Goal: Navigation & Orientation: Find specific page/section

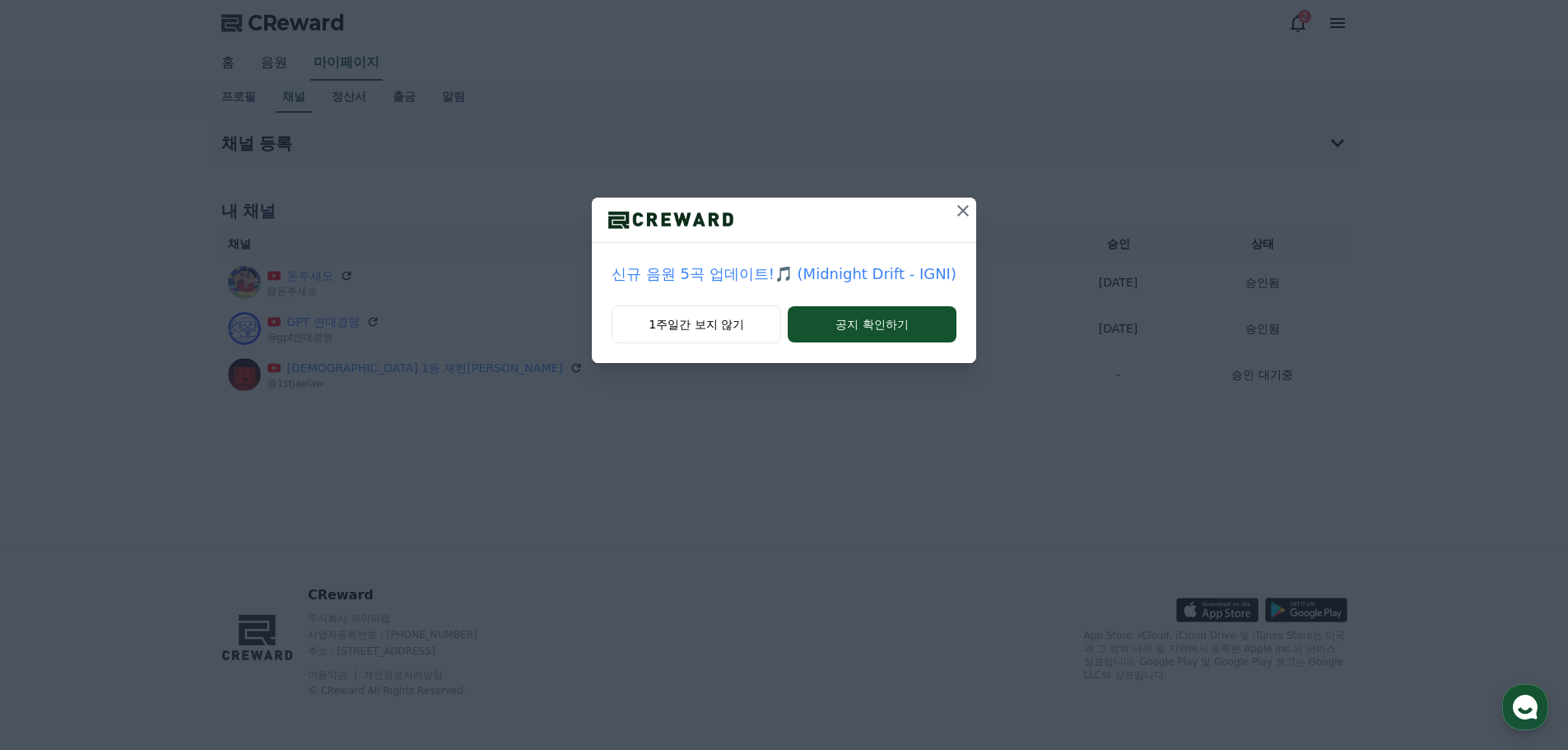
click at [958, 213] on icon at bounding box center [963, 210] width 11 height 11
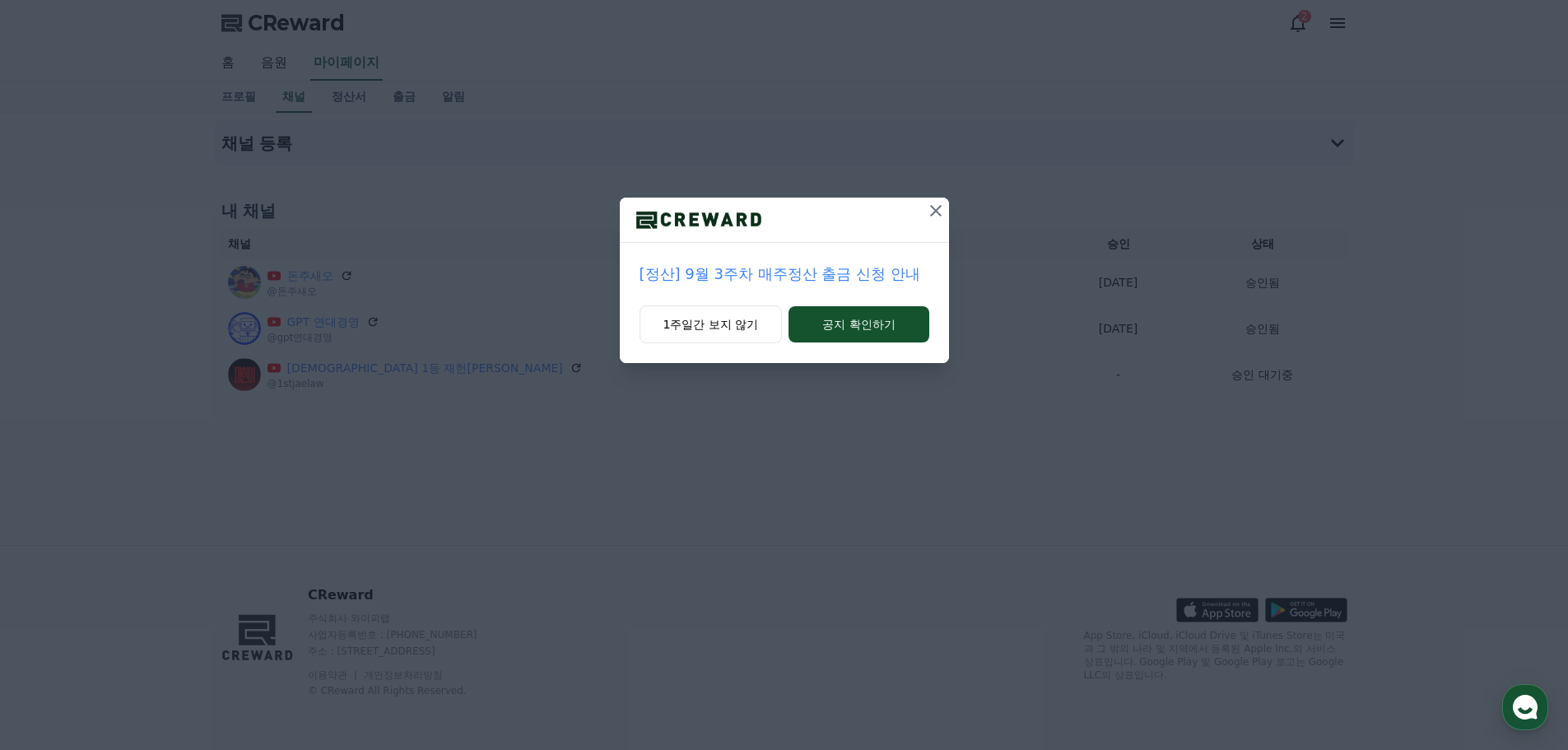
click at [927, 210] on icon at bounding box center [936, 210] width 20 height 20
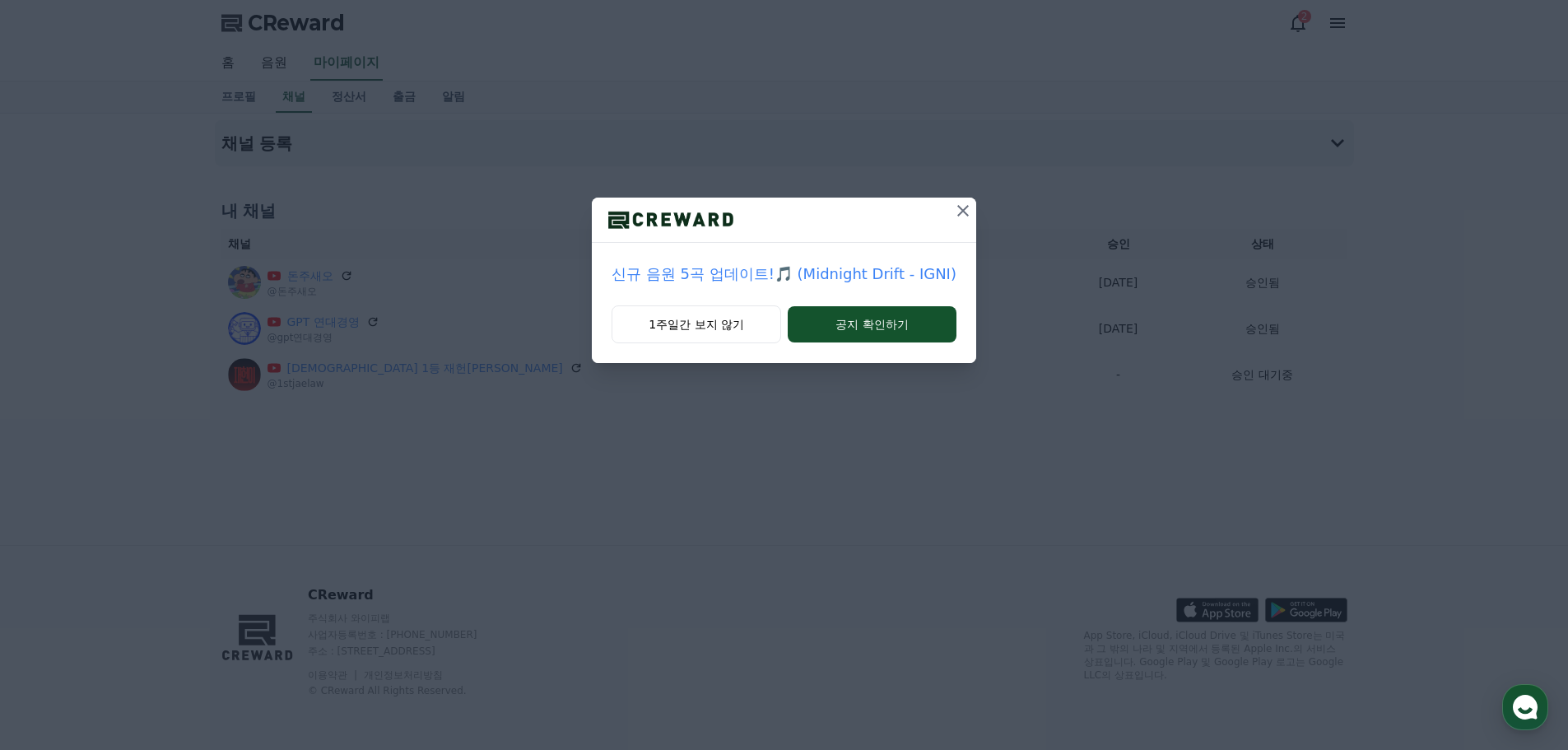
click at [950, 212] on button at bounding box center [963, 210] width 26 height 26
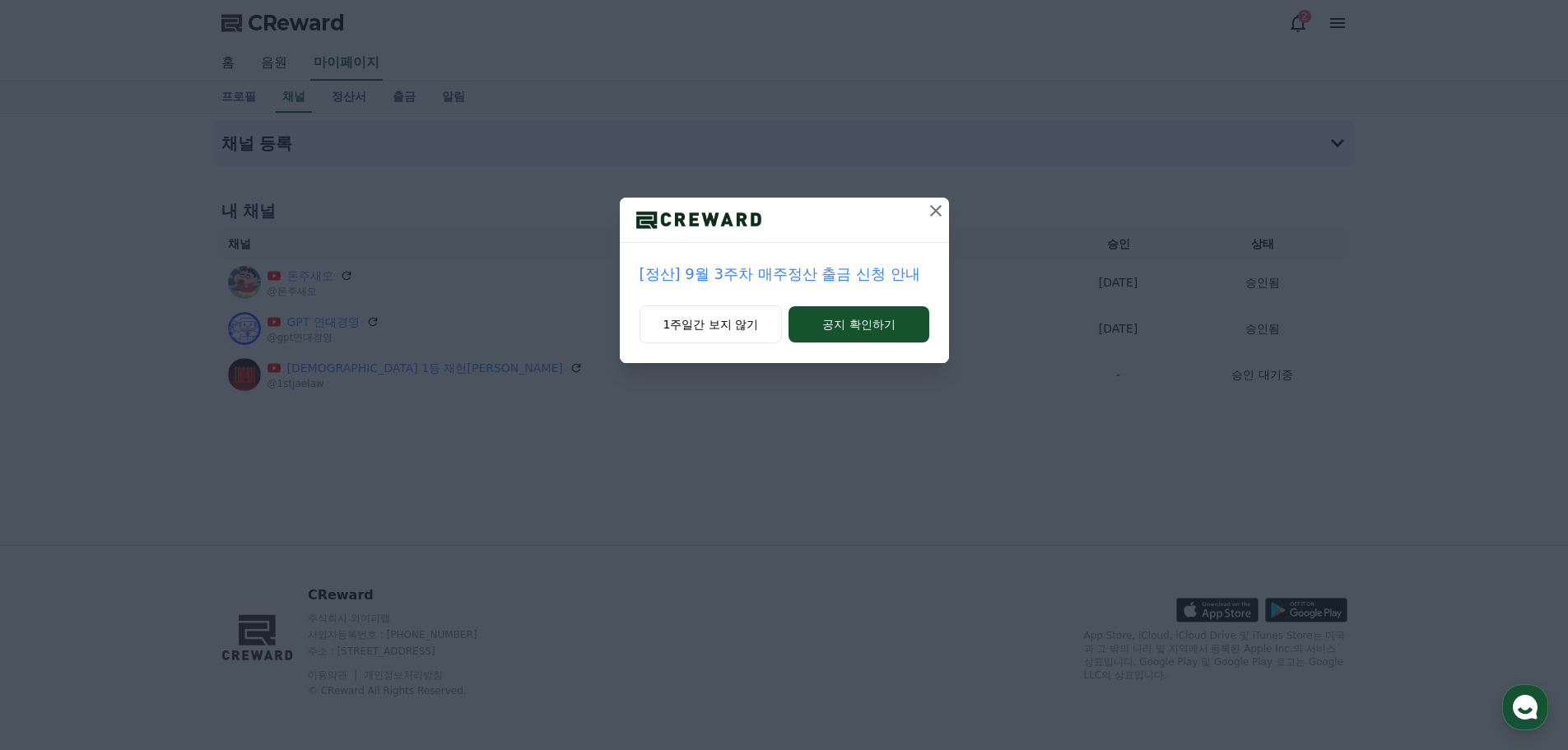
click at [954, 212] on div "[정산] 9월 3주차 매주정산 출금 신청 안내 1주일간 보지 않기 공지 확인하기" at bounding box center [784, 195] width 1568 height 389
click at [865, 320] on button "공지 확인하기" at bounding box center [858, 324] width 140 height 36
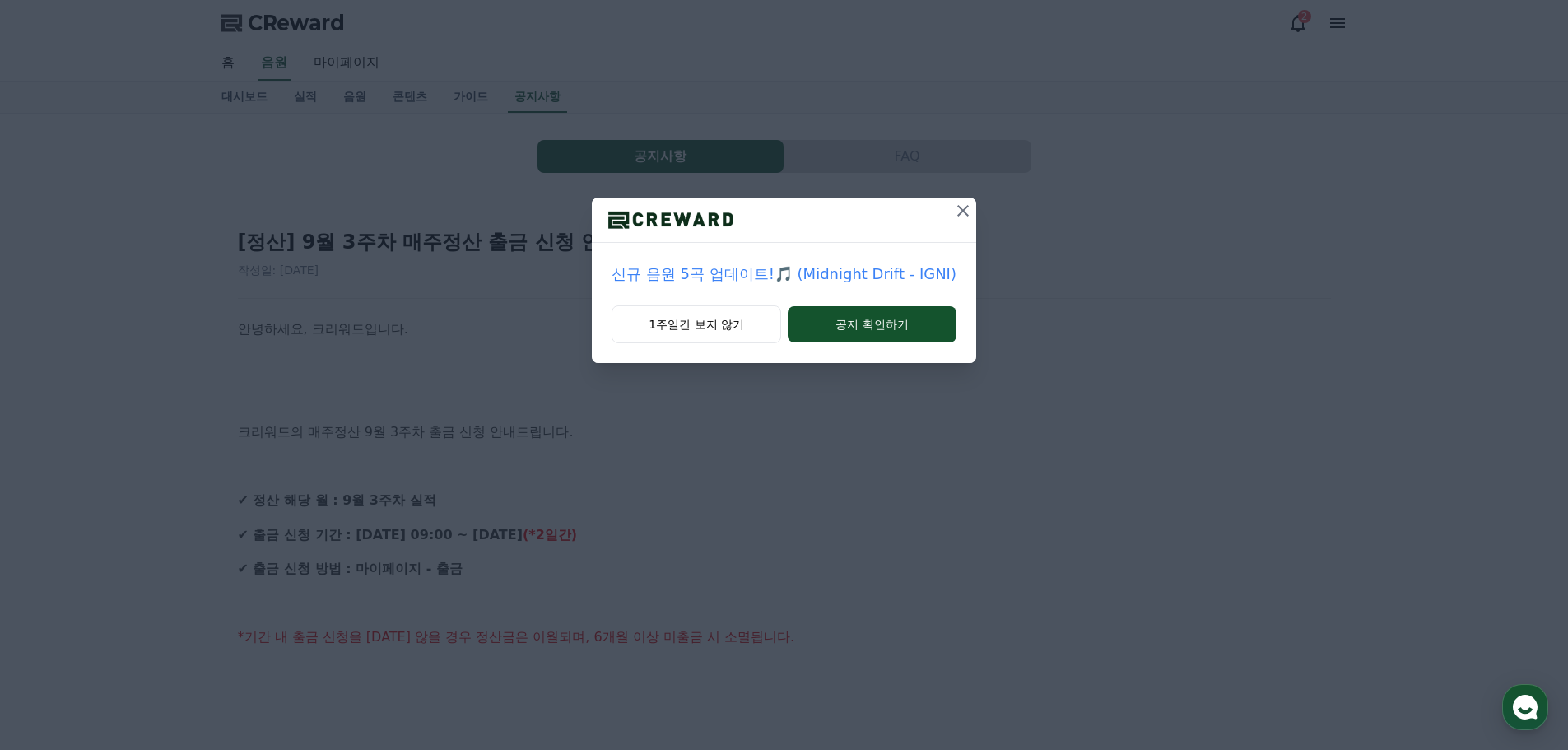
click at [953, 215] on icon at bounding box center [963, 210] width 20 height 20
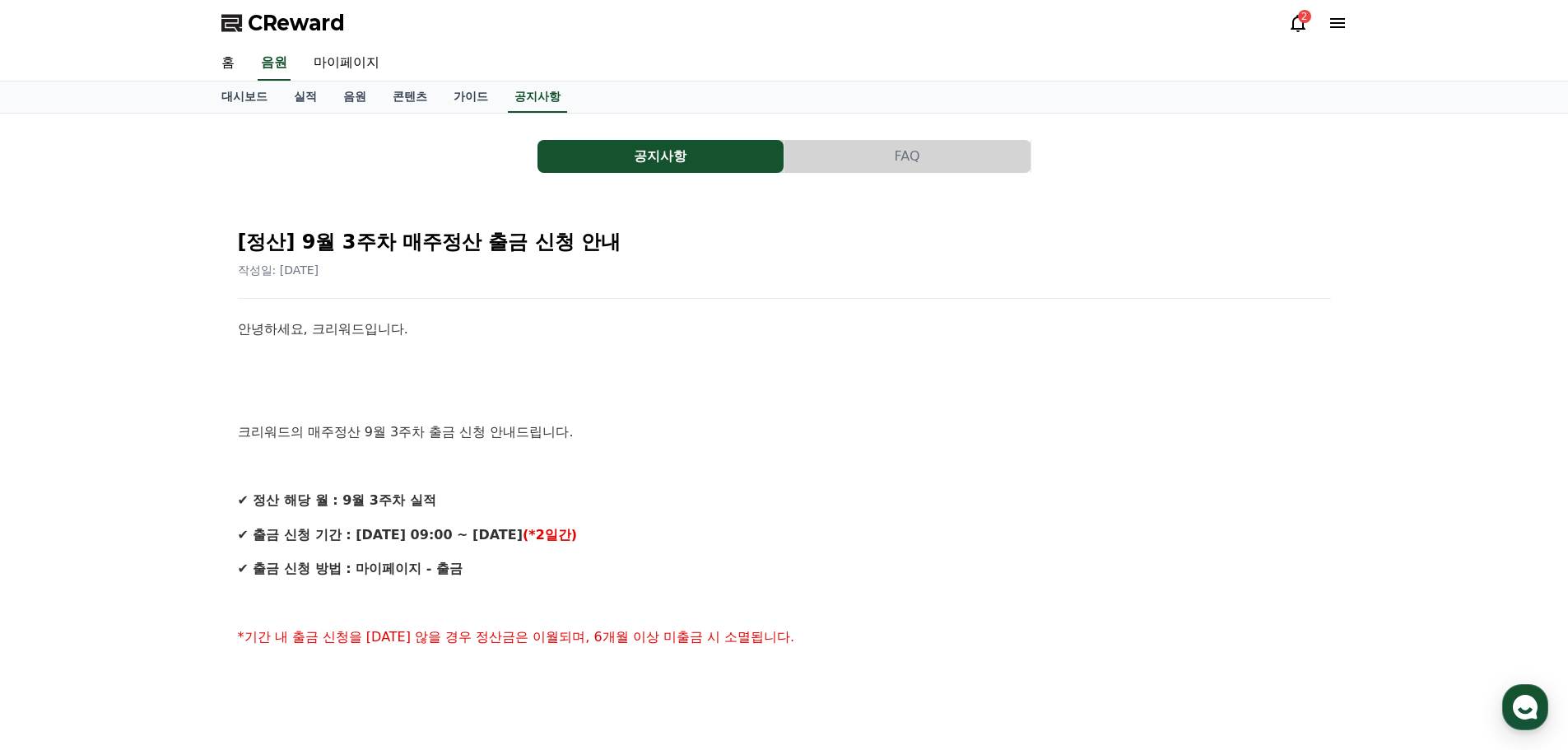
click at [250, 11] on span "CReward" at bounding box center [296, 23] width 97 height 26
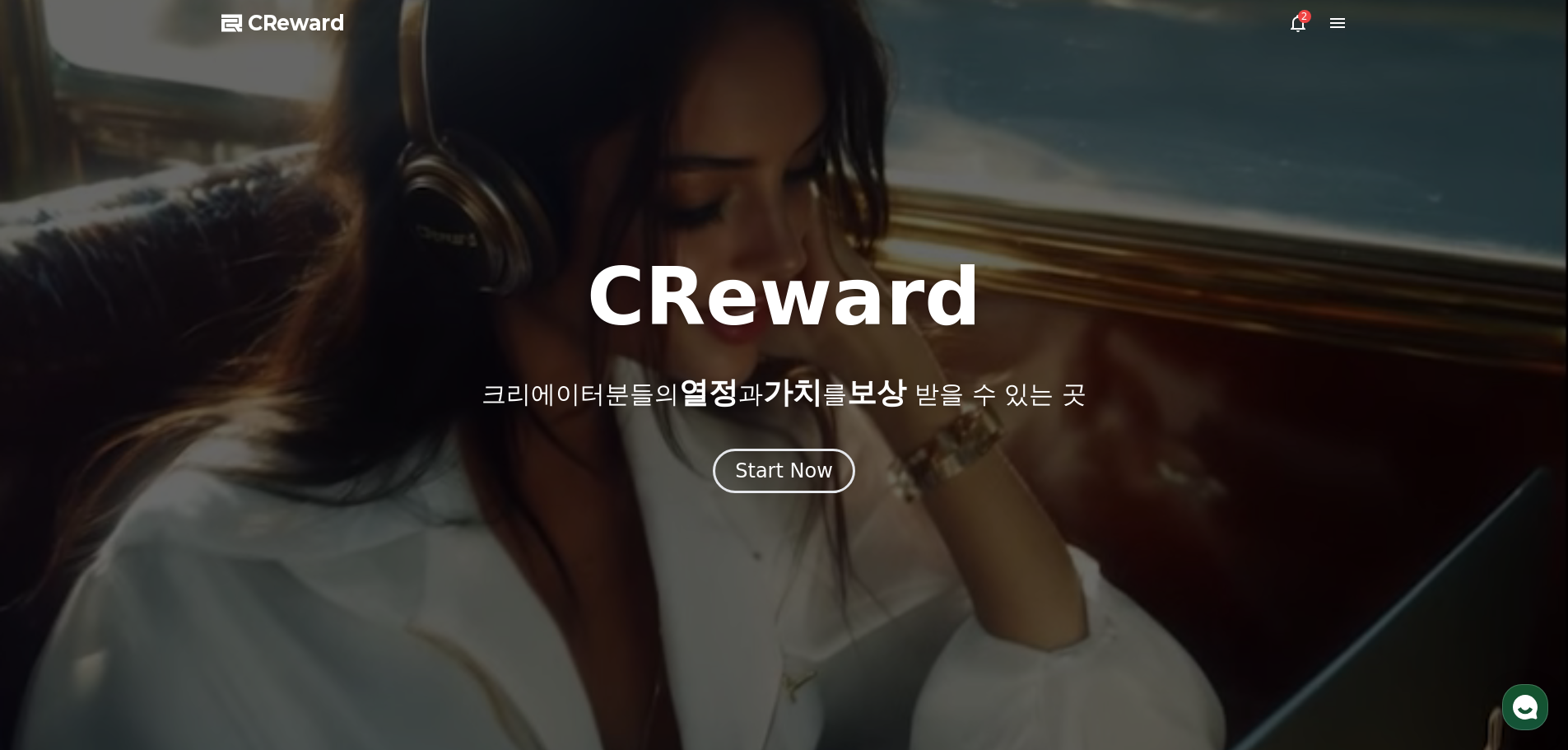
click at [1307, 21] on div "2" at bounding box center [1304, 16] width 13 height 13
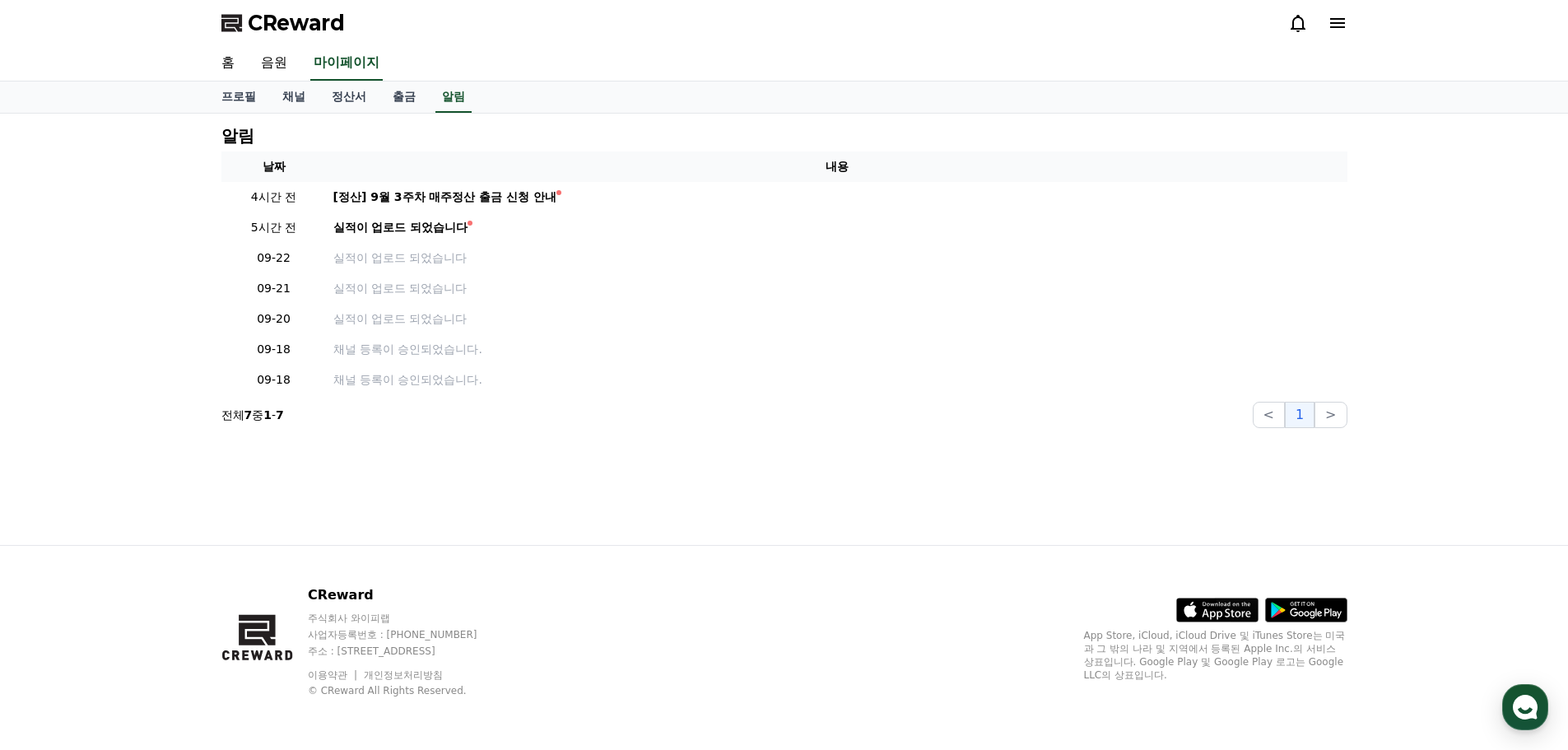
click at [1328, 20] on icon at bounding box center [1338, 23] width 20 height 20
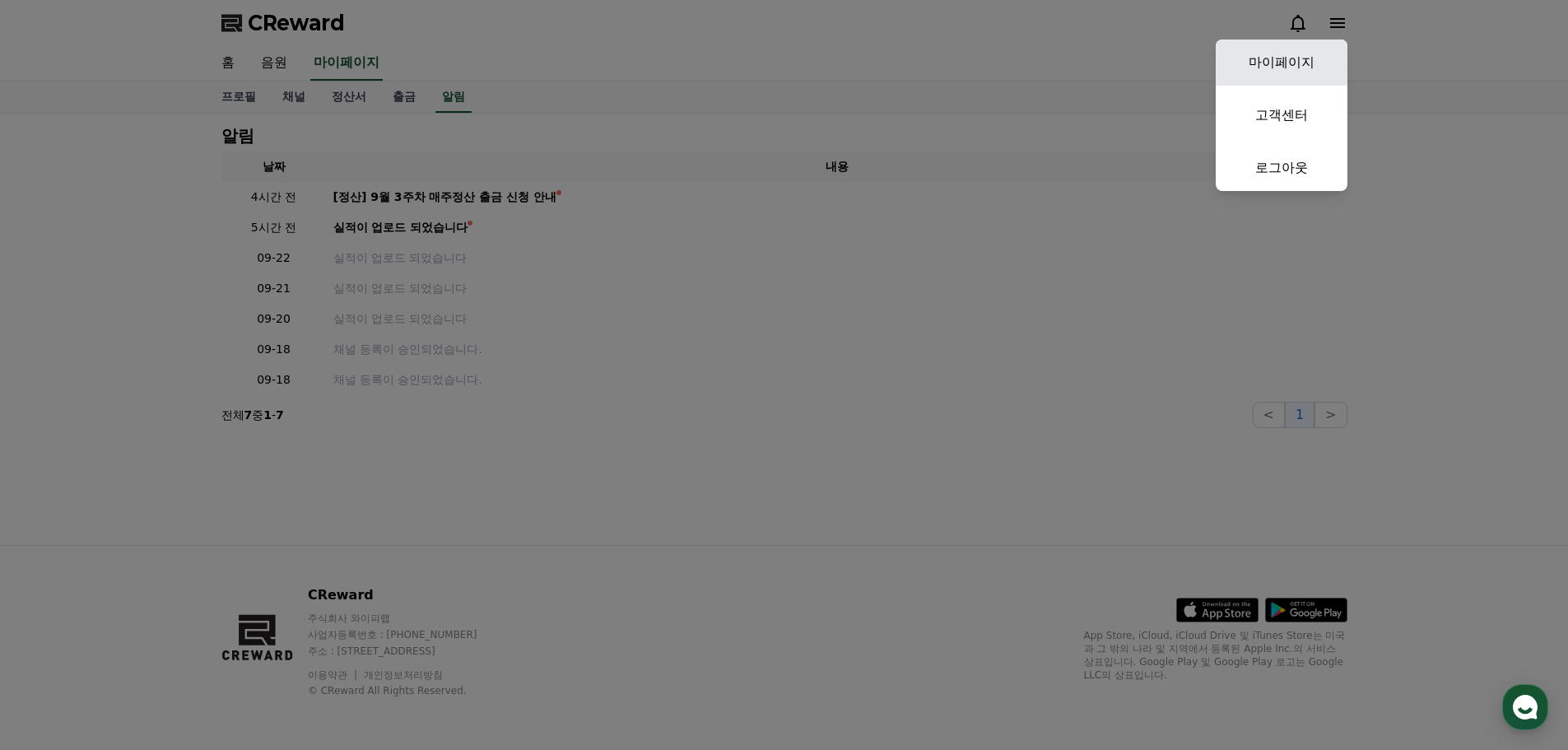
click at [1264, 63] on link "마이페이지" at bounding box center [1282, 62] width 132 height 46
select select "**********"
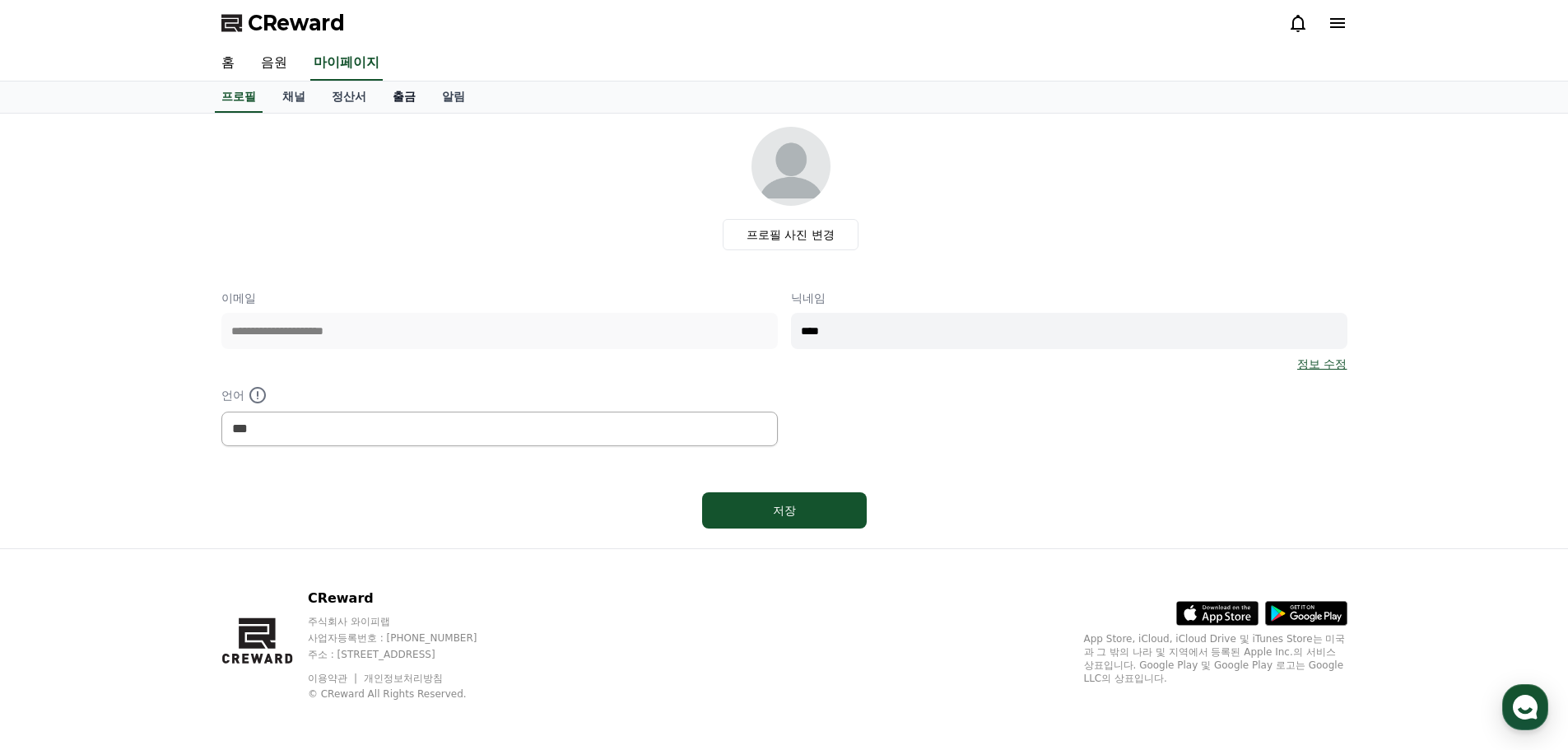
click at [411, 99] on link "출금" at bounding box center [404, 97] width 50 height 31
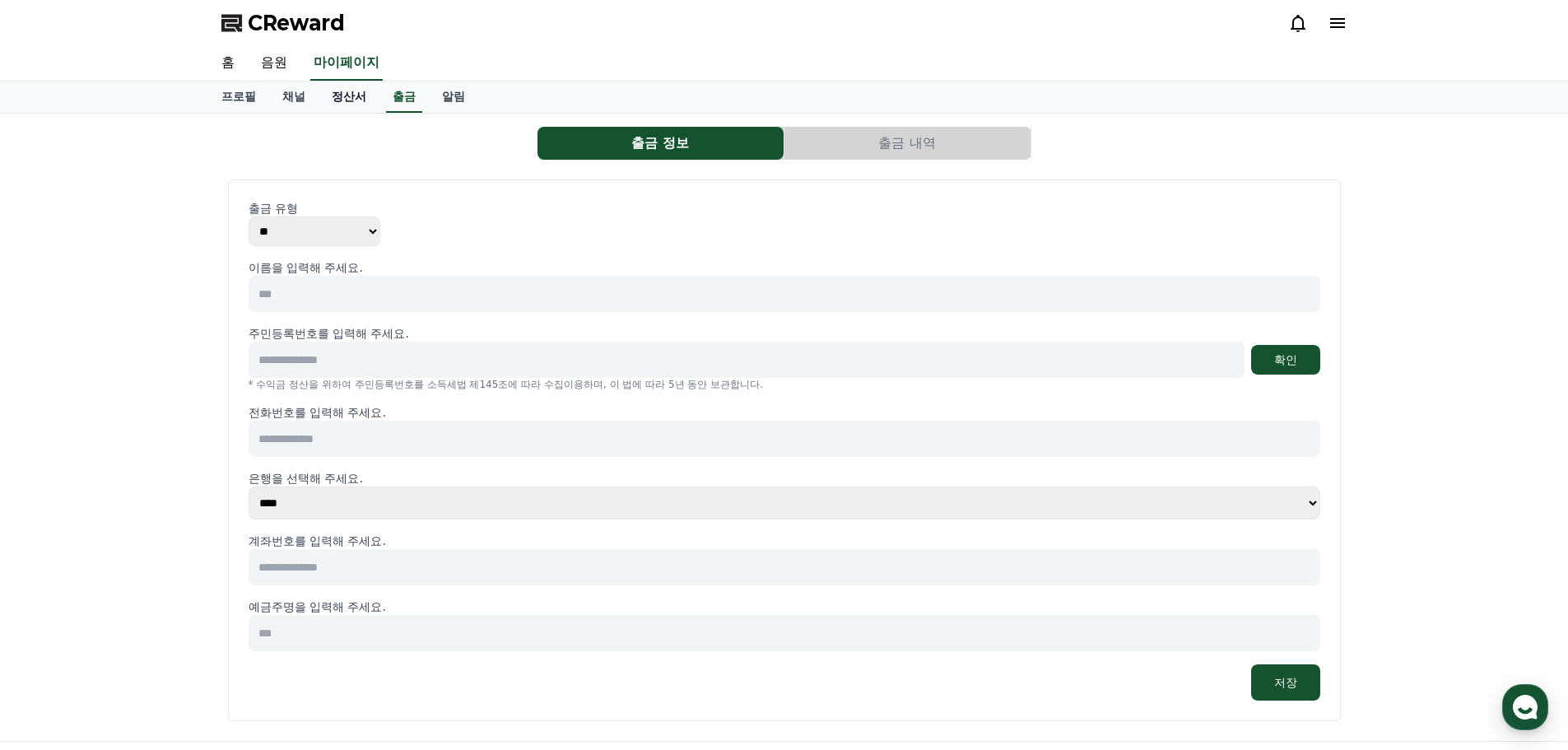
click at [348, 99] on link "정산서" at bounding box center [349, 97] width 61 height 31
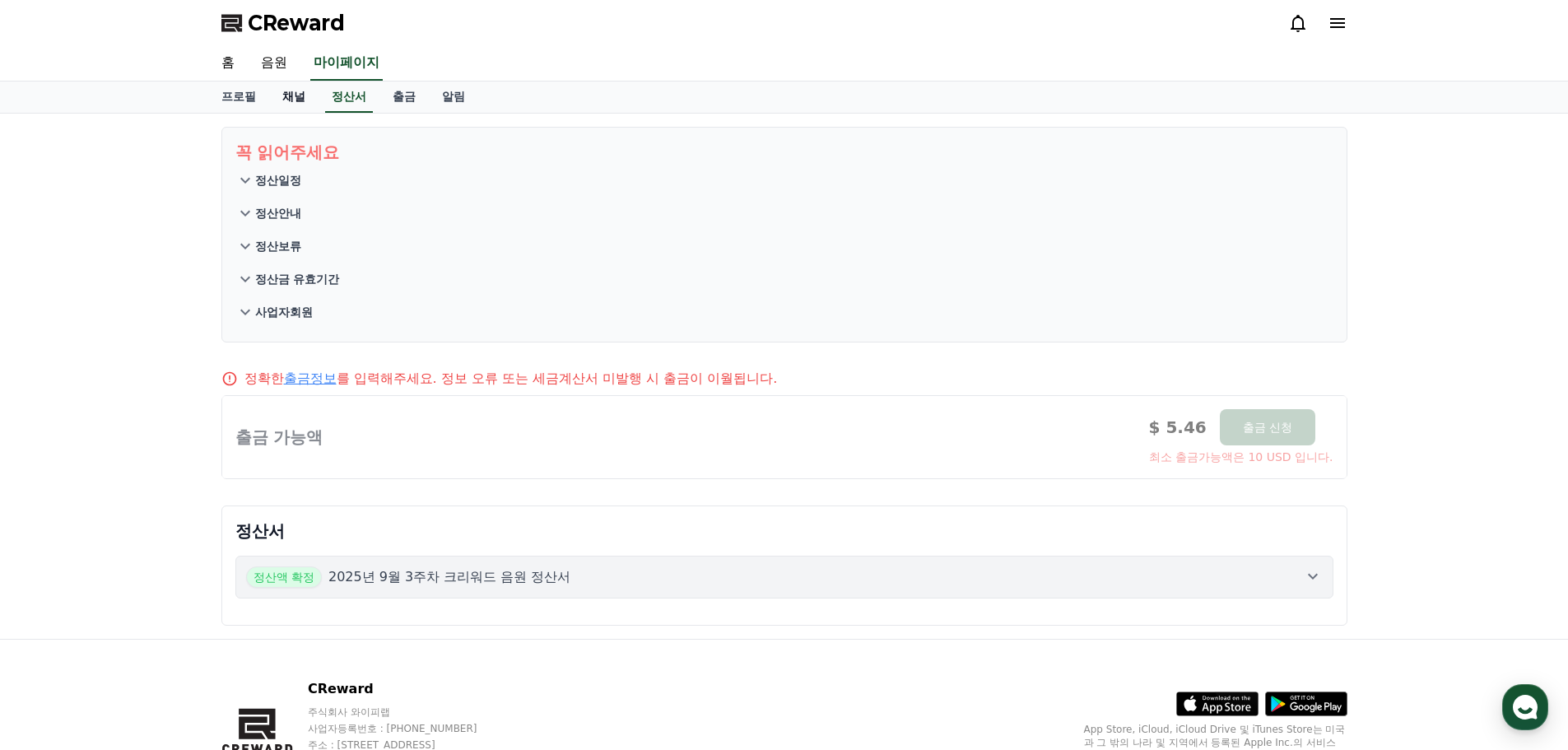
click at [281, 97] on link "채널" at bounding box center [293, 97] width 50 height 31
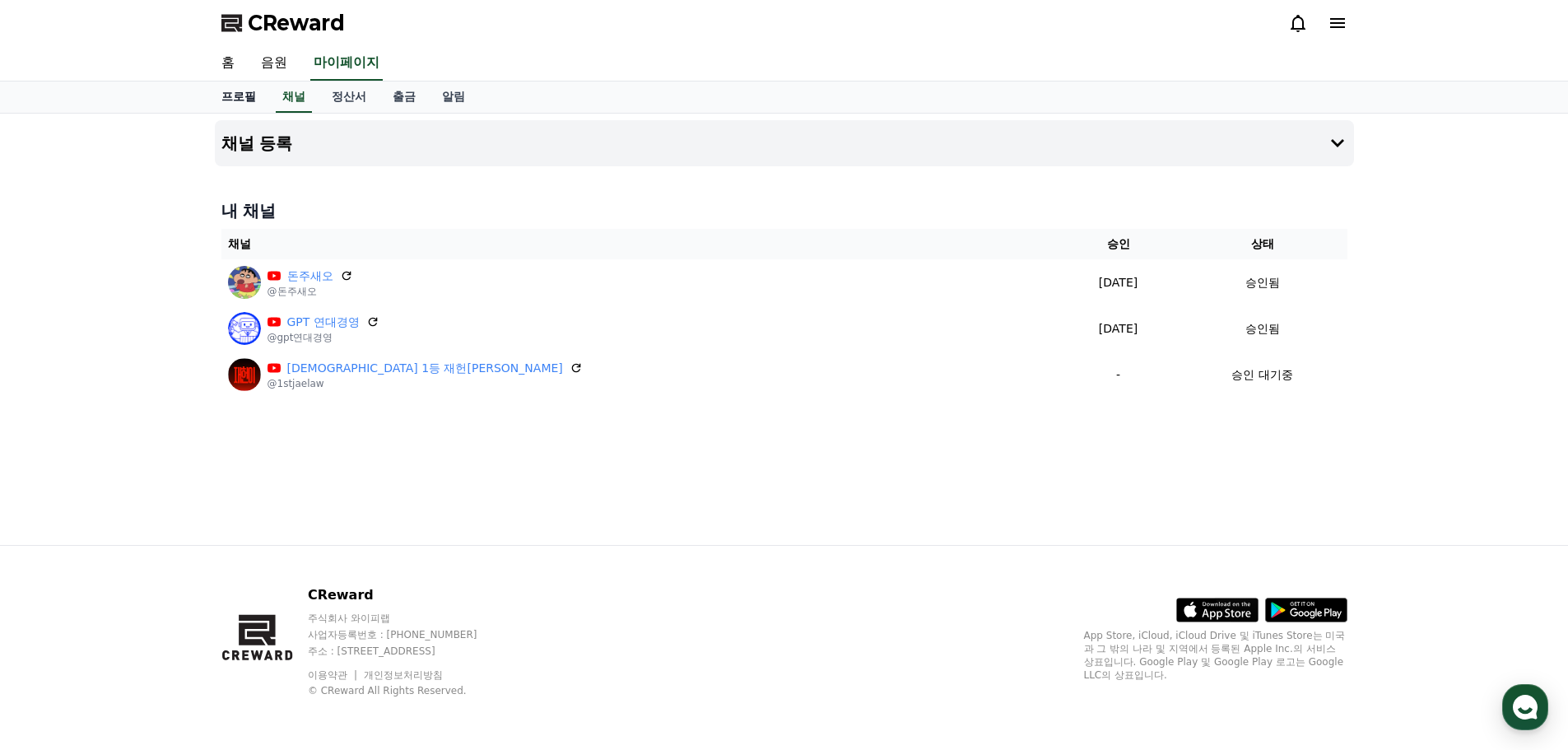
click at [245, 97] on link "프로필" at bounding box center [239, 97] width 61 height 31
select select "**********"
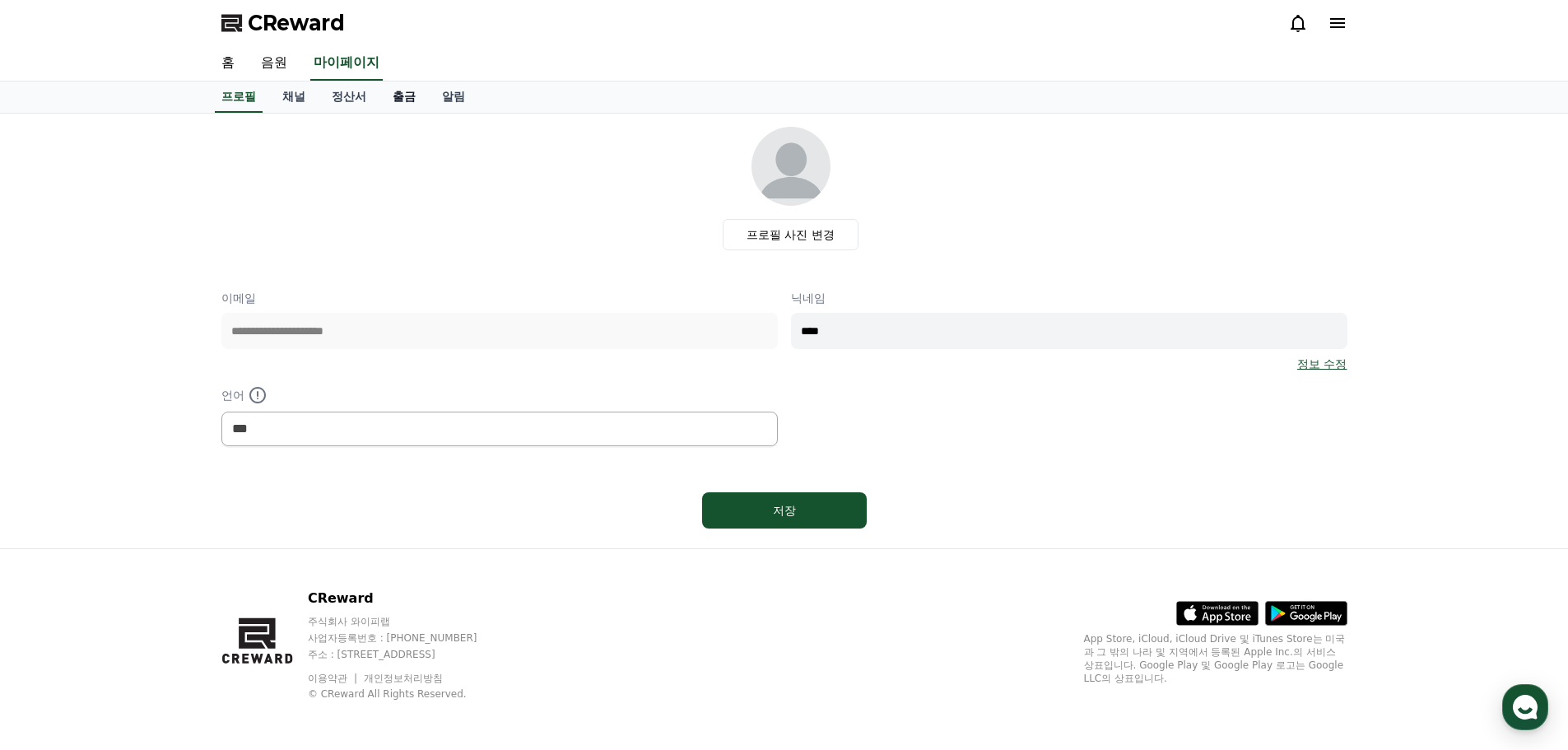
click at [400, 94] on link "출금" at bounding box center [404, 97] width 50 height 31
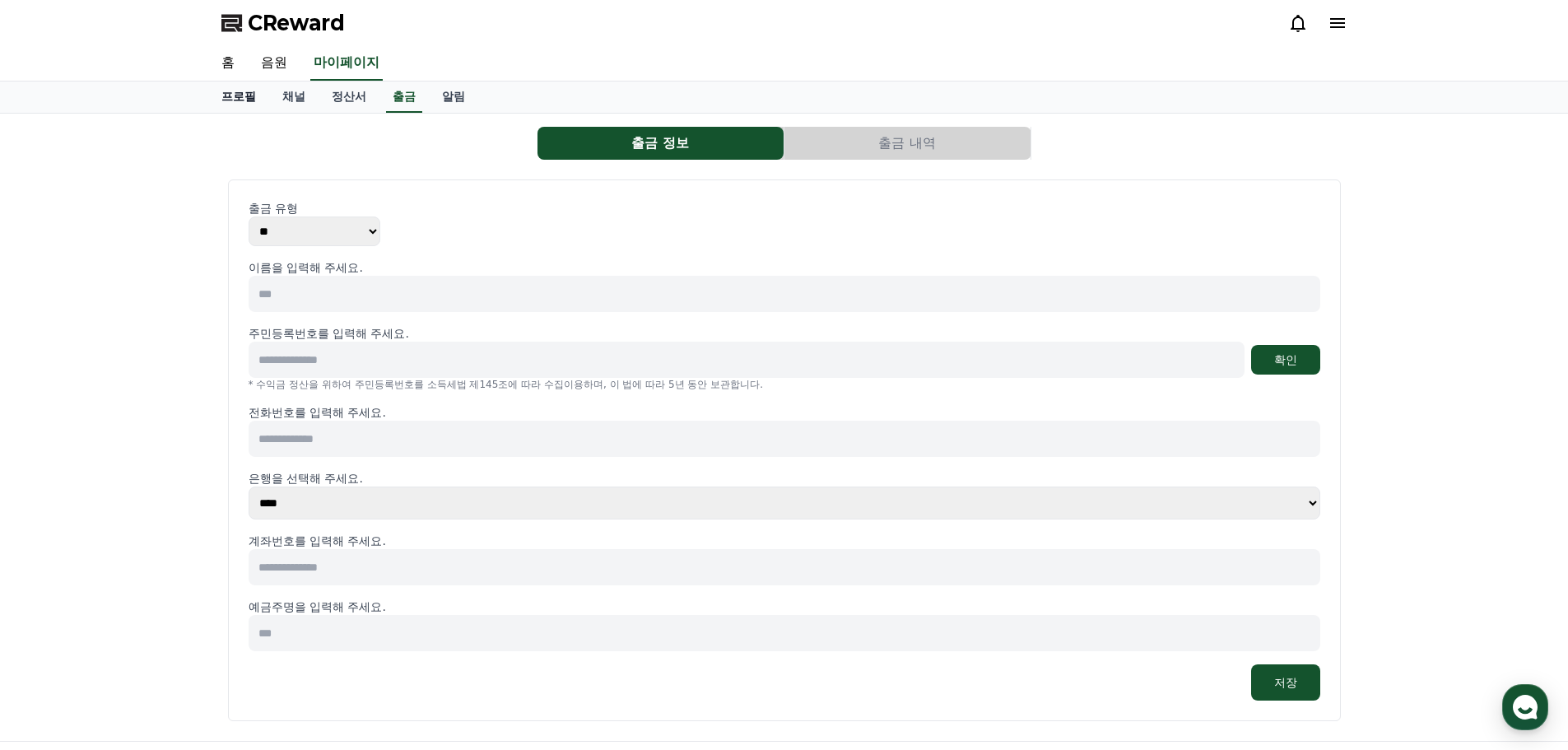
click at [245, 93] on link "프로필" at bounding box center [239, 97] width 61 height 31
select select "**********"
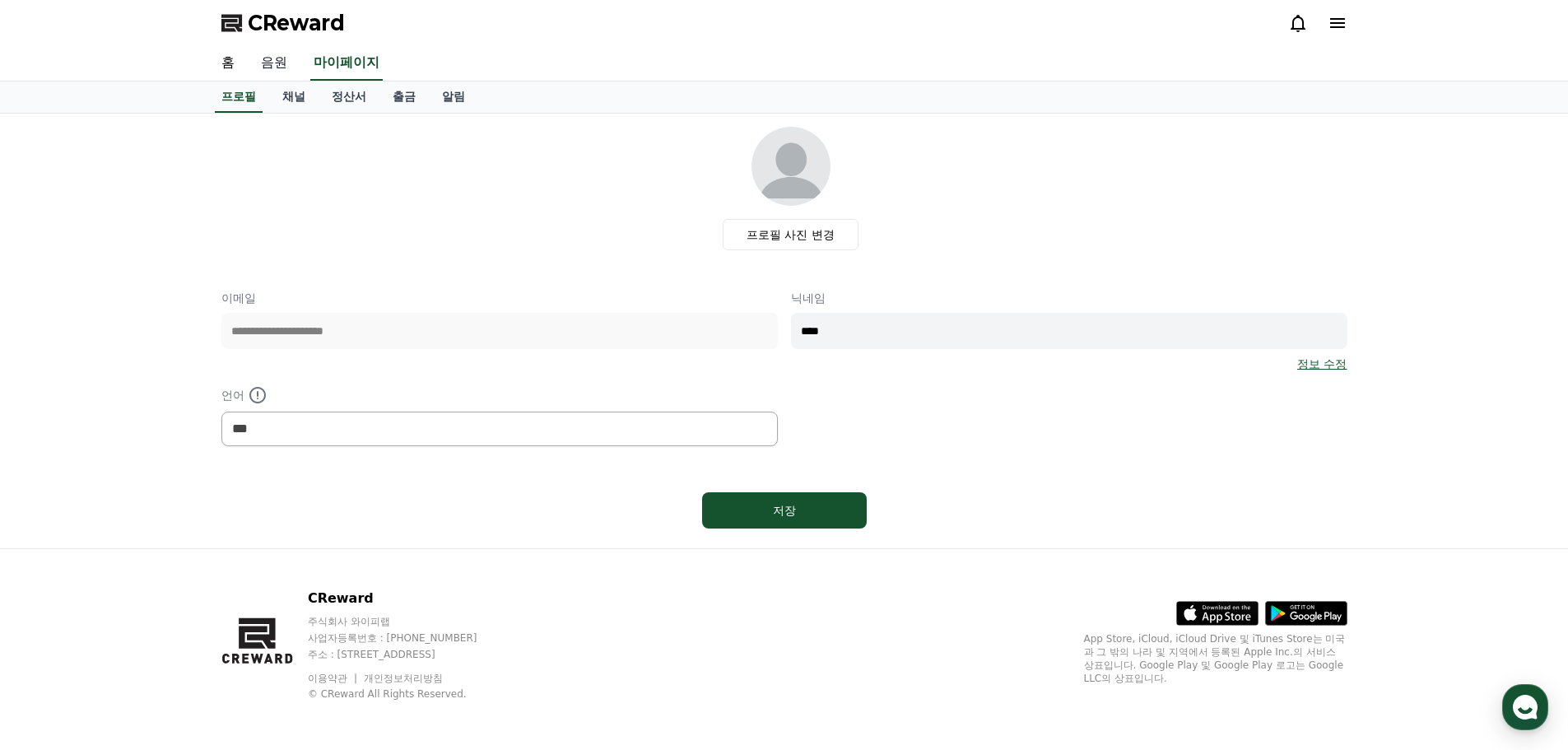
click at [289, 63] on link "음원" at bounding box center [274, 64] width 52 height 35
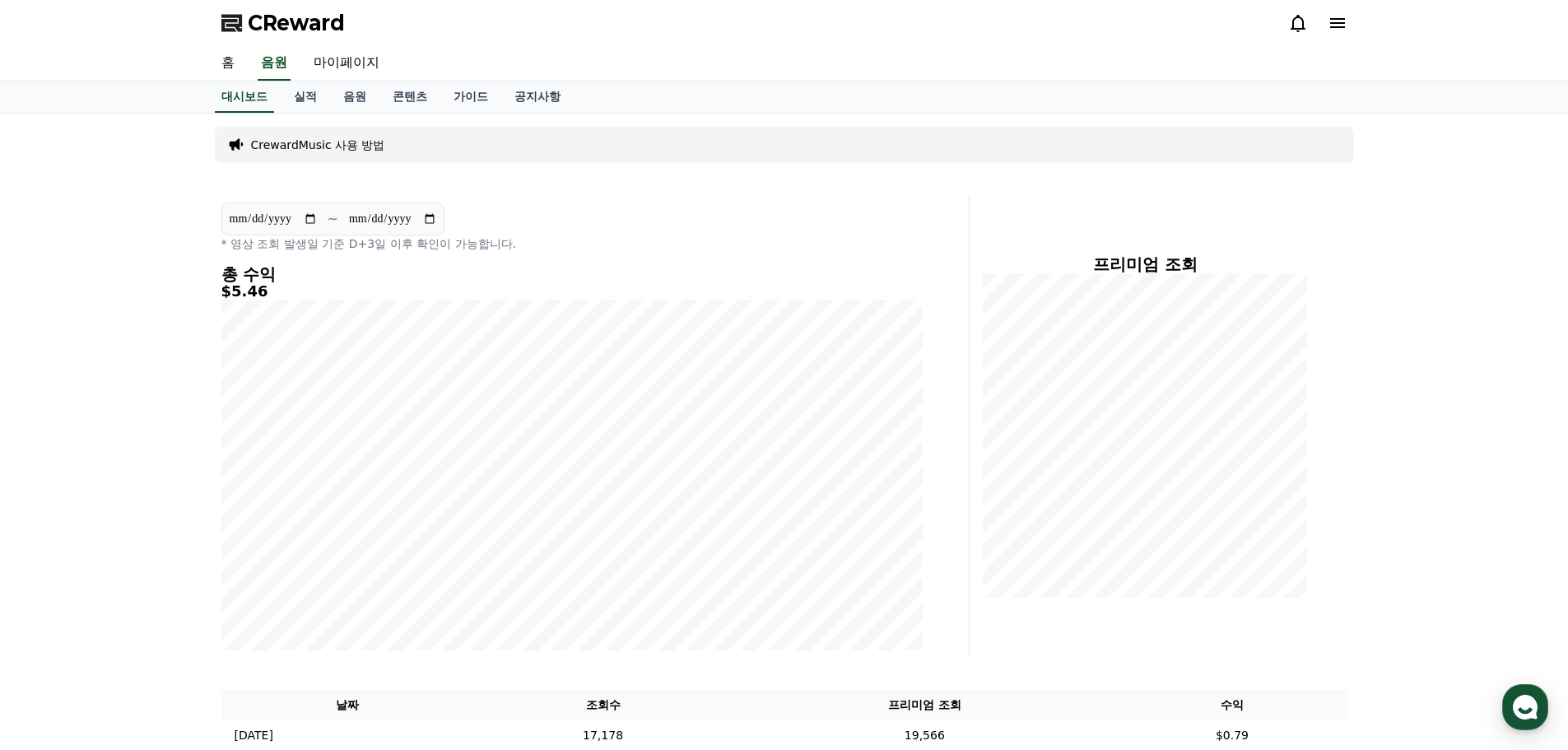
click at [225, 65] on link "홈" at bounding box center [228, 64] width 39 height 35
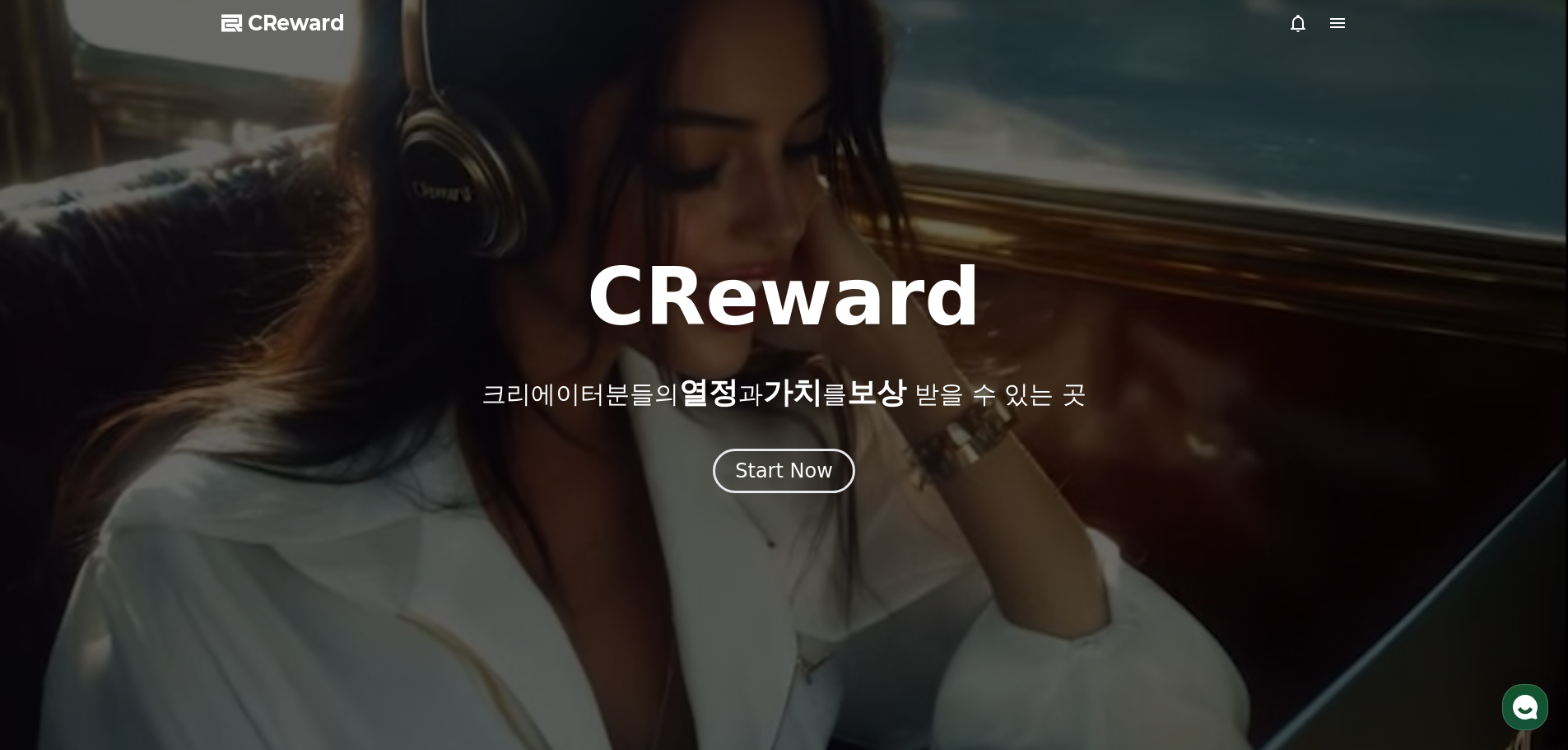
click at [264, 62] on div at bounding box center [784, 375] width 1568 height 750
